Goal: Task Accomplishment & Management: Use online tool/utility

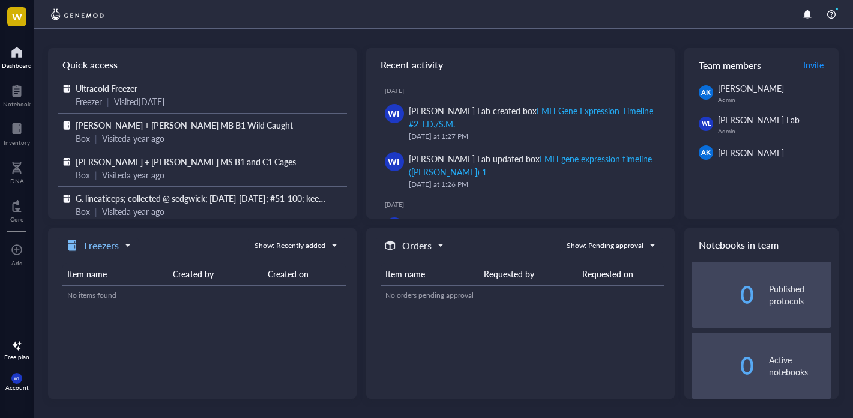
click at [116, 248] on h5 "Freezers" at bounding box center [101, 245] width 35 height 14
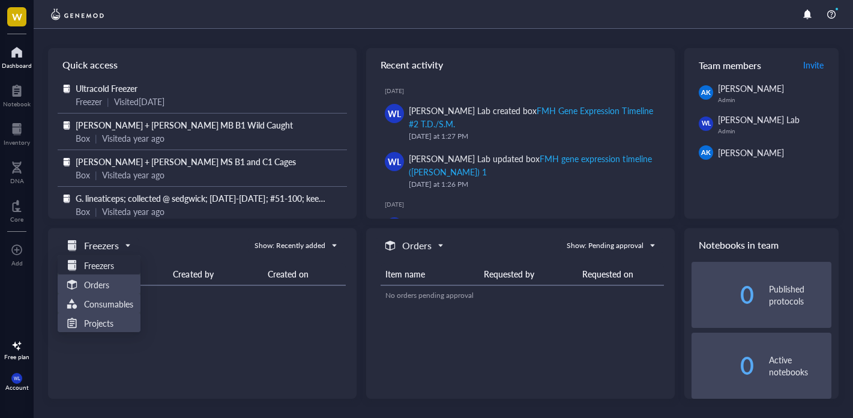
click at [154, 242] on div "freezers Freezers Freezers Orders Consumables Projects Show: Recently added" at bounding box center [202, 246] width 288 height 16
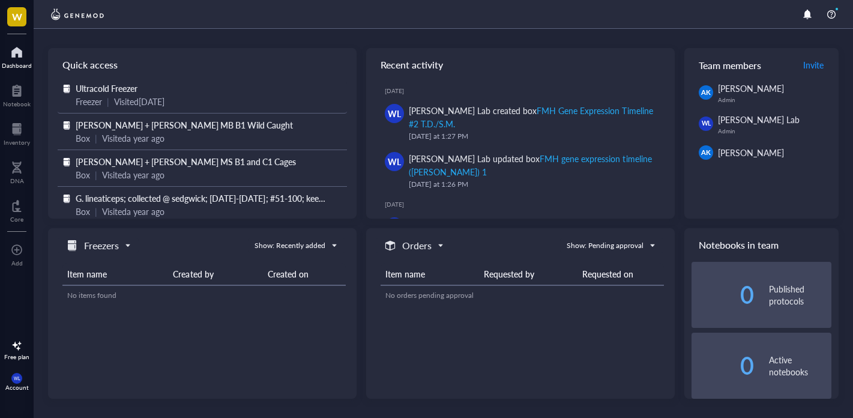
click at [129, 91] on span "Ultracold Freezer" at bounding box center [107, 88] width 62 height 12
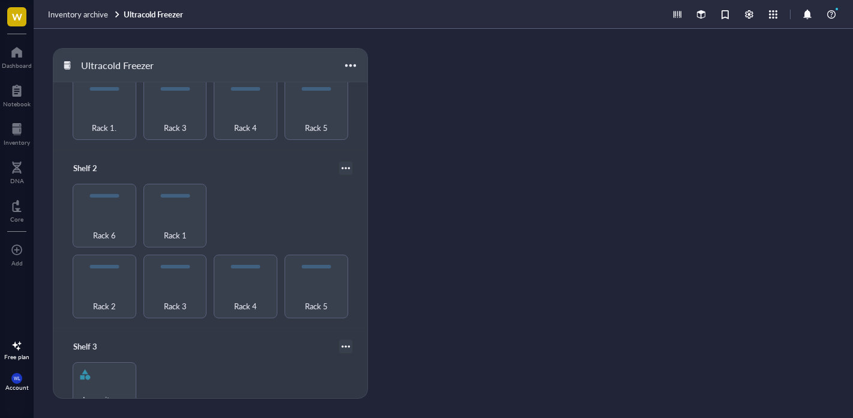
scroll to position [111, 0]
click at [181, 301] on span "Rack 3" at bounding box center [175, 304] width 23 height 13
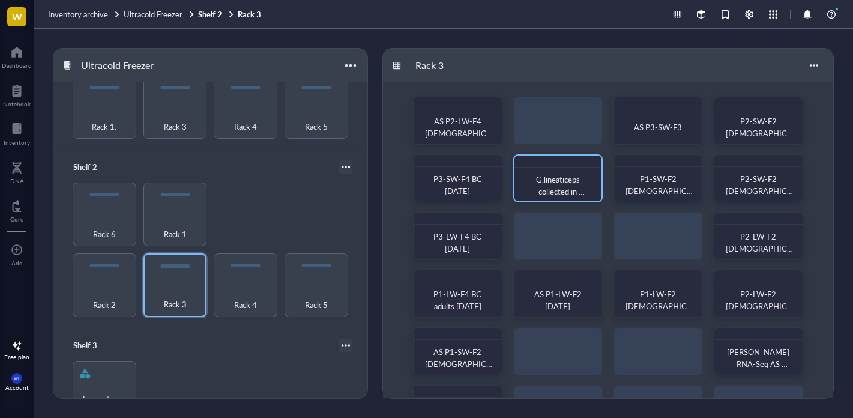
scroll to position [107, 0]
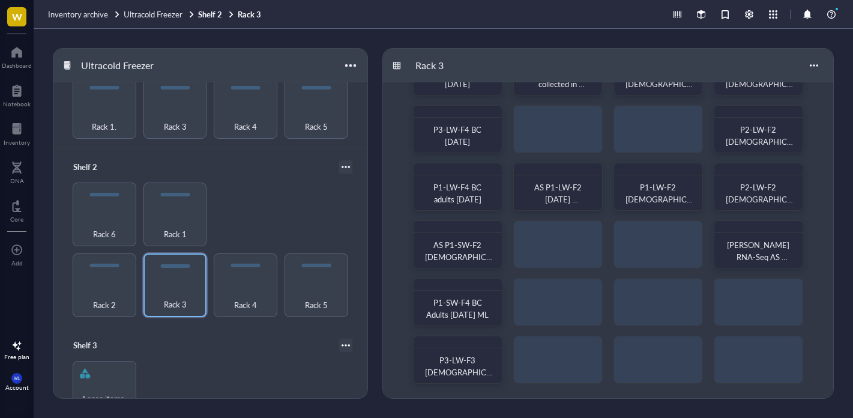
click at [538, 308] on div "AS P2-LW-F4 [DEMOGRAPHIC_DATA] AS P3-SW-F3 P2-SW-F2 [DEMOGRAPHIC_DATA] [DATE] M…" at bounding box center [608, 186] width 450 height 422
click at [546, 295] on div "AS P2-LW-F4 [DEMOGRAPHIC_DATA] AS P3-SW-F3 P2-SW-F2 [DEMOGRAPHIC_DATA] [DATE] M…" at bounding box center [608, 186] width 450 height 422
click at [563, 295] on div "AS P2-LW-F4 [DEMOGRAPHIC_DATA] AS P3-SW-F3 P2-SW-F2 [DEMOGRAPHIC_DATA] [DATE] M…" at bounding box center [608, 186] width 450 height 422
click at [560, 302] on div "AS P2-LW-F4 [DEMOGRAPHIC_DATA] AS P3-SW-F3 P2-SW-F2 [DEMOGRAPHIC_DATA] [DATE] M…" at bounding box center [608, 186] width 450 height 422
click at [749, 14] on div at bounding box center [748, 14] width 13 height 13
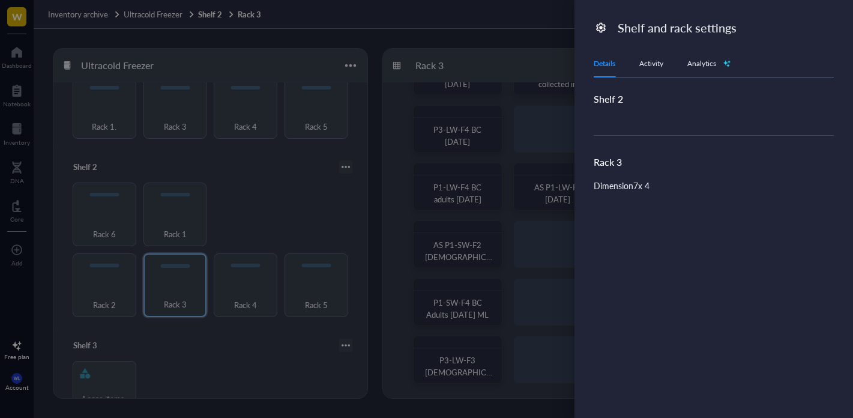
click at [476, 53] on div at bounding box center [426, 209] width 853 height 418
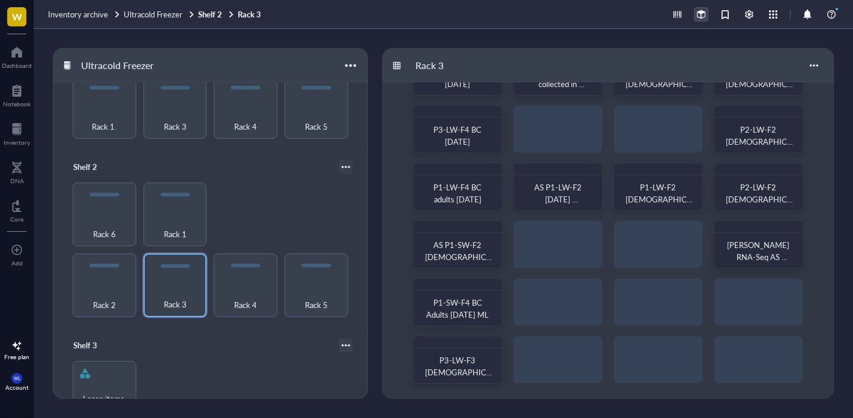
click at [700, 16] on div at bounding box center [700, 14] width 13 height 13
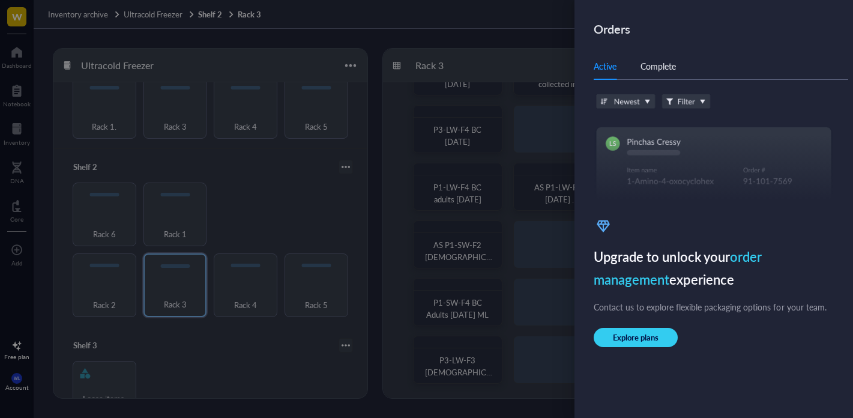
click at [523, 38] on div at bounding box center [426, 209] width 853 height 418
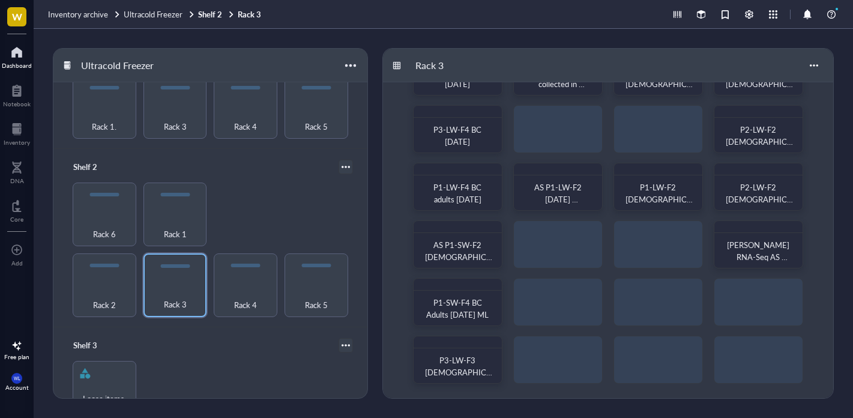
click at [17, 54] on div at bounding box center [17, 52] width 30 height 19
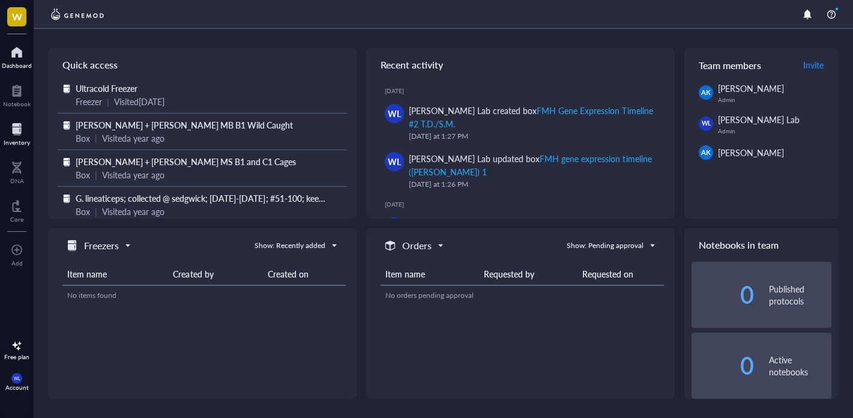
click at [11, 118] on div "Inventory" at bounding box center [17, 133] width 34 height 34
click at [20, 126] on div at bounding box center [17, 128] width 26 height 19
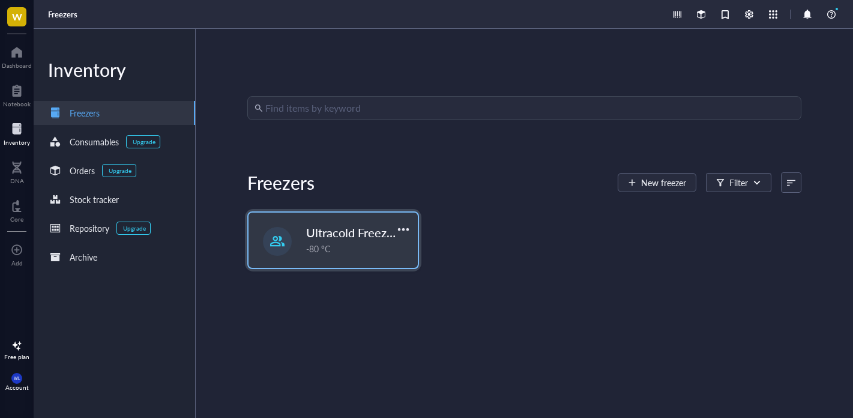
click at [301, 231] on div "Ultracold Freezer Fall 2025 -80 °C" at bounding box center [332, 239] width 169 height 55
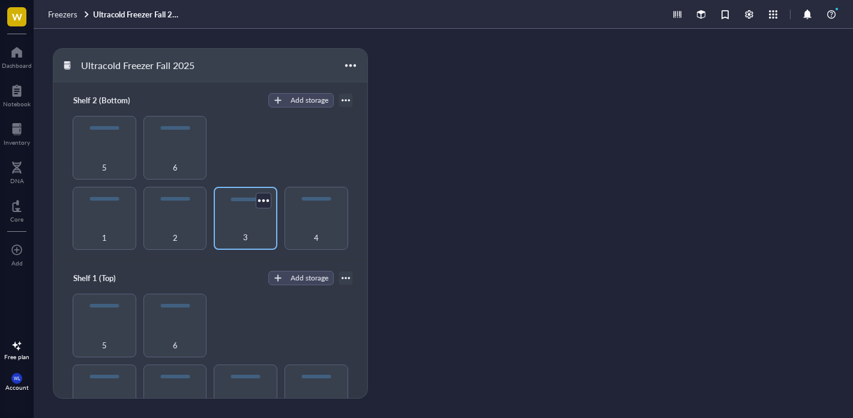
click at [251, 238] on div "3" at bounding box center [246, 230] width 52 height 26
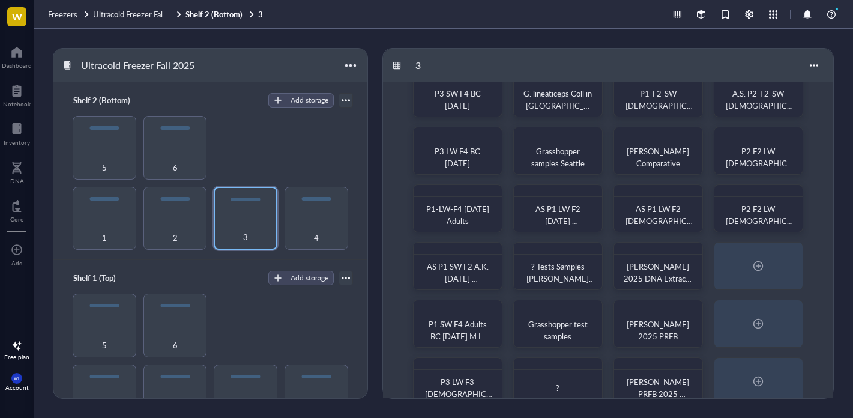
scroll to position [107, 0]
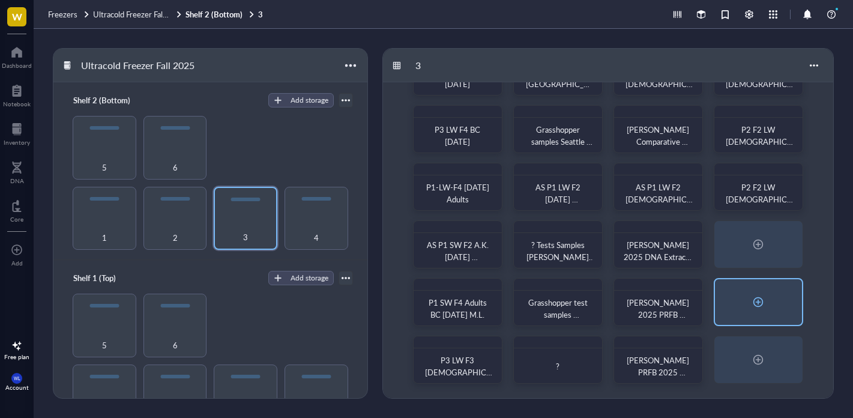
click at [753, 306] on div at bounding box center [757, 301] width 19 height 19
radio input "false"
radio input "true"
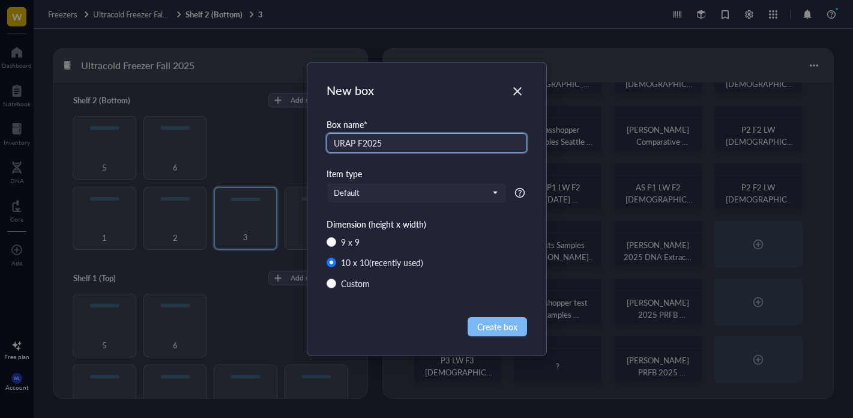
type input "URAP F2025"
click at [488, 323] on span "Create box" at bounding box center [497, 326] width 40 height 13
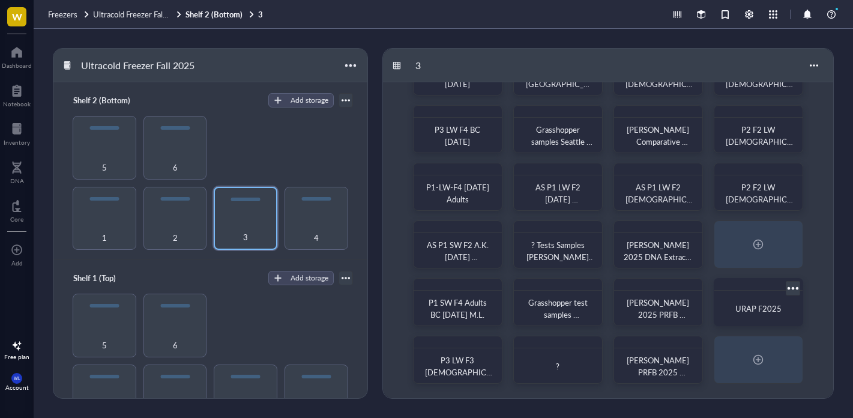
click at [775, 306] on span "URAP F2025" at bounding box center [758, 307] width 46 height 11
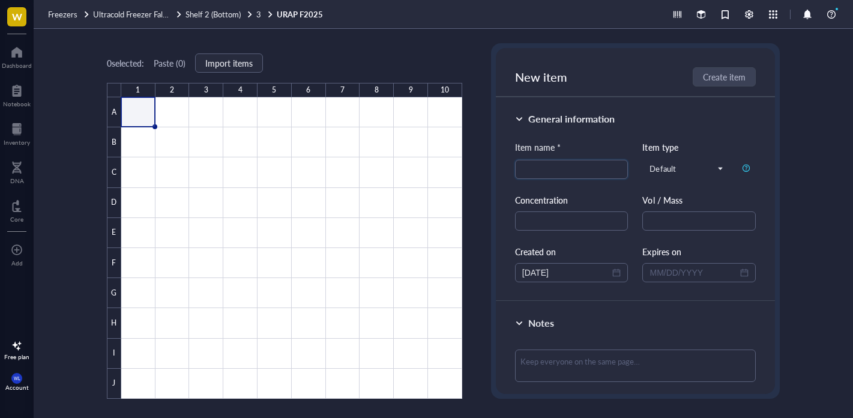
click at [512, 115] on div "General information Item name * Item type Default Concentration Vol / Mass Crea…" at bounding box center [635, 199] width 279 height 204
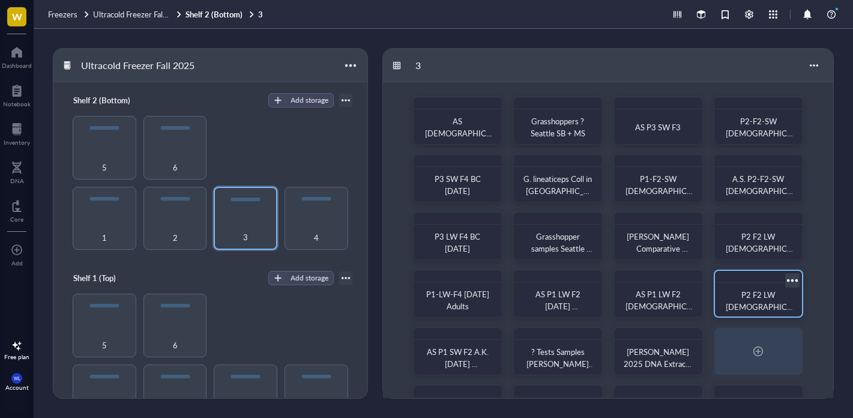
scroll to position [107, 0]
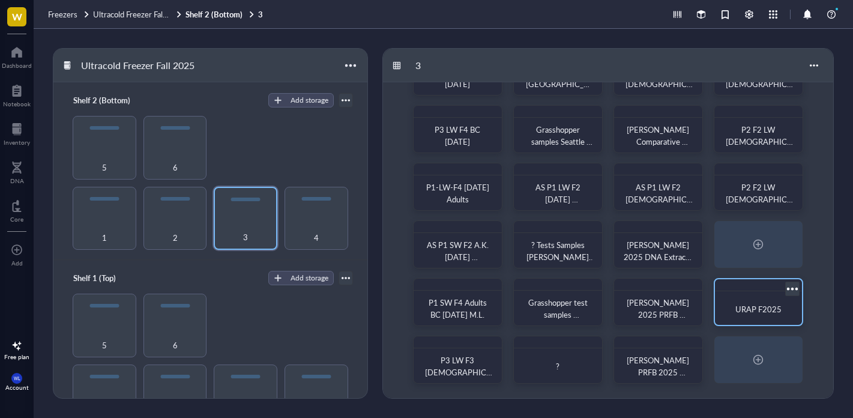
click at [793, 287] on div at bounding box center [791, 288] width 17 height 17
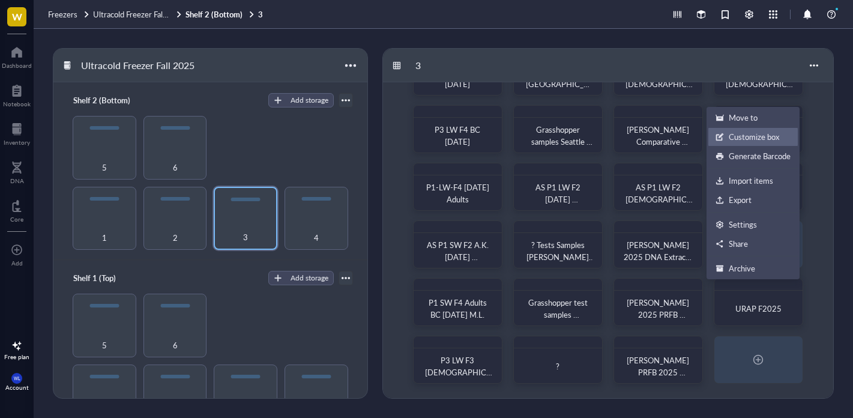
click at [777, 130] on li "Customize box" at bounding box center [752, 136] width 91 height 19
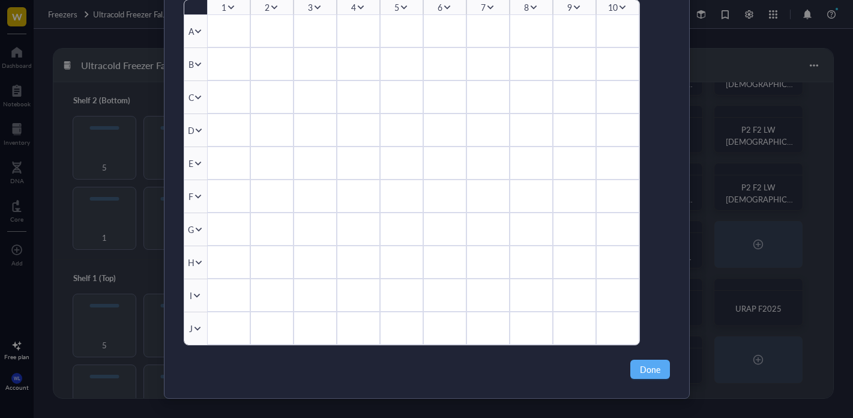
scroll to position [0, 0]
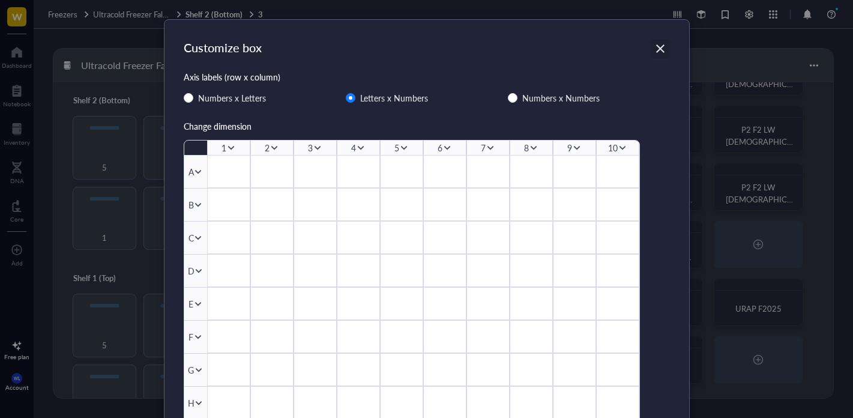
click at [654, 48] on icon "Close" at bounding box center [659, 48] width 11 height 11
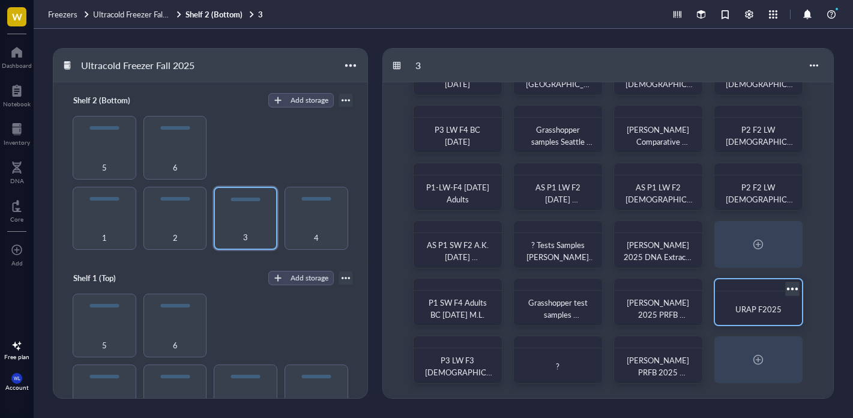
click at [793, 289] on div at bounding box center [791, 288] width 17 height 17
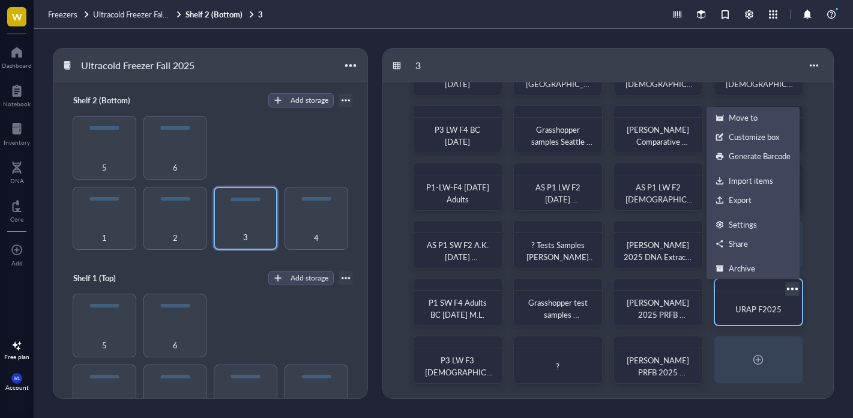
click at [761, 310] on span "URAP F2025" at bounding box center [758, 308] width 46 height 11
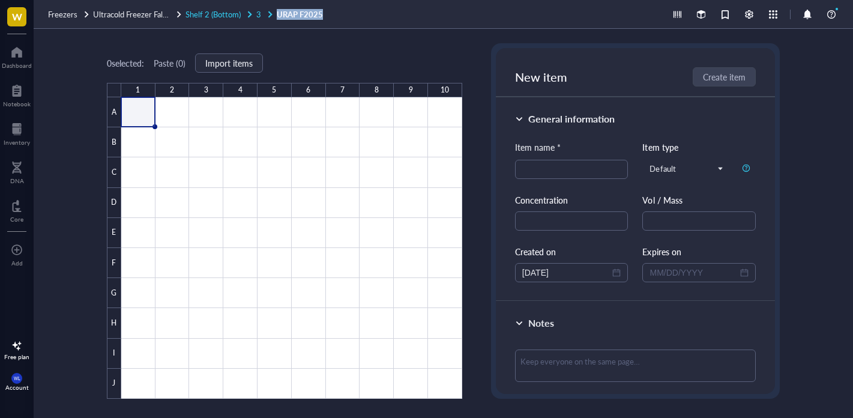
click at [258, 17] on span "3" at bounding box center [258, 13] width 5 height 11
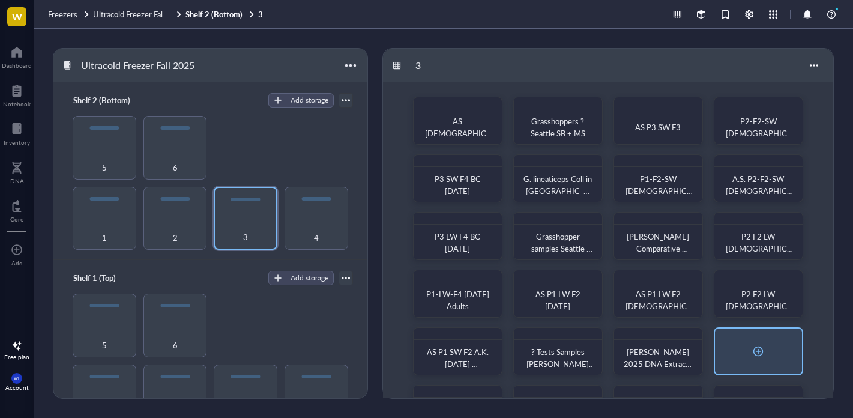
scroll to position [107, 0]
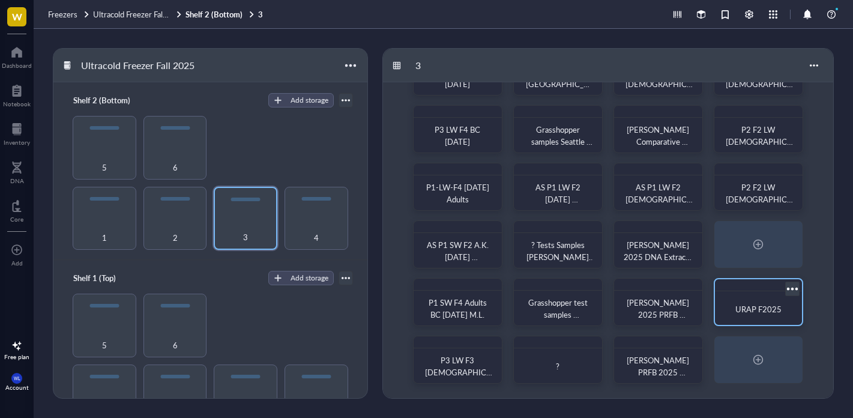
click at [775, 304] on span "URAP F2025" at bounding box center [758, 308] width 46 height 11
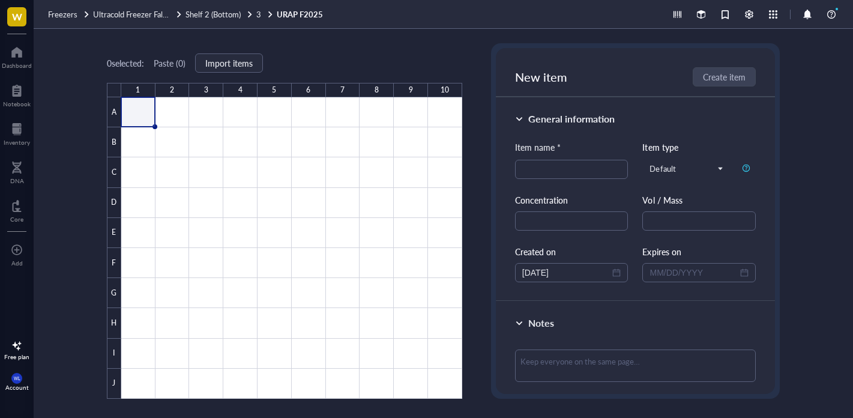
click at [781, 304] on div "0 selected: Paste ( 0 ) Import items 1 2 3 4 5 6 7 8 9 10 A B C D E F G H I J U…" at bounding box center [443, 223] width 819 height 389
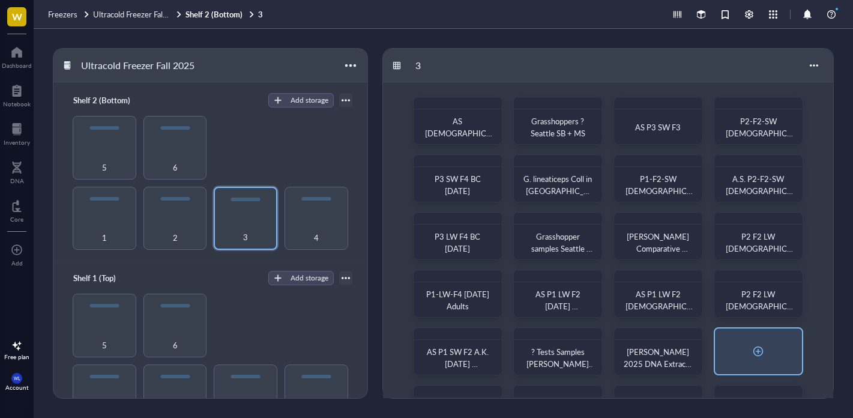
scroll to position [107, 0]
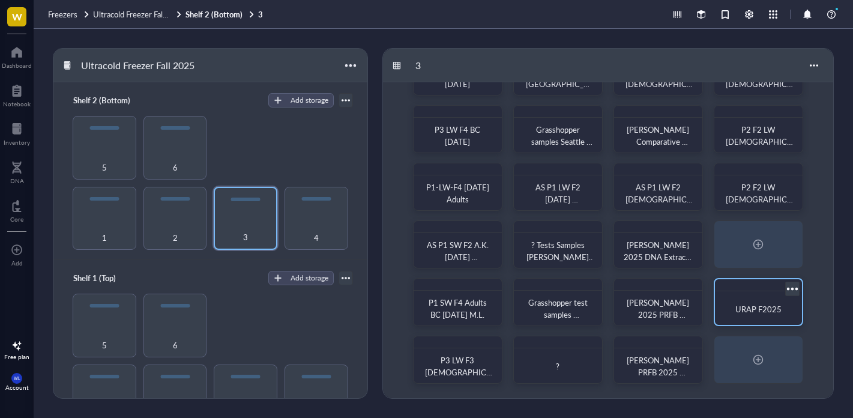
click at [760, 313] on span "URAP F2025" at bounding box center [758, 308] width 46 height 11
